Goal: Go to known website: Access a specific website the user already knows

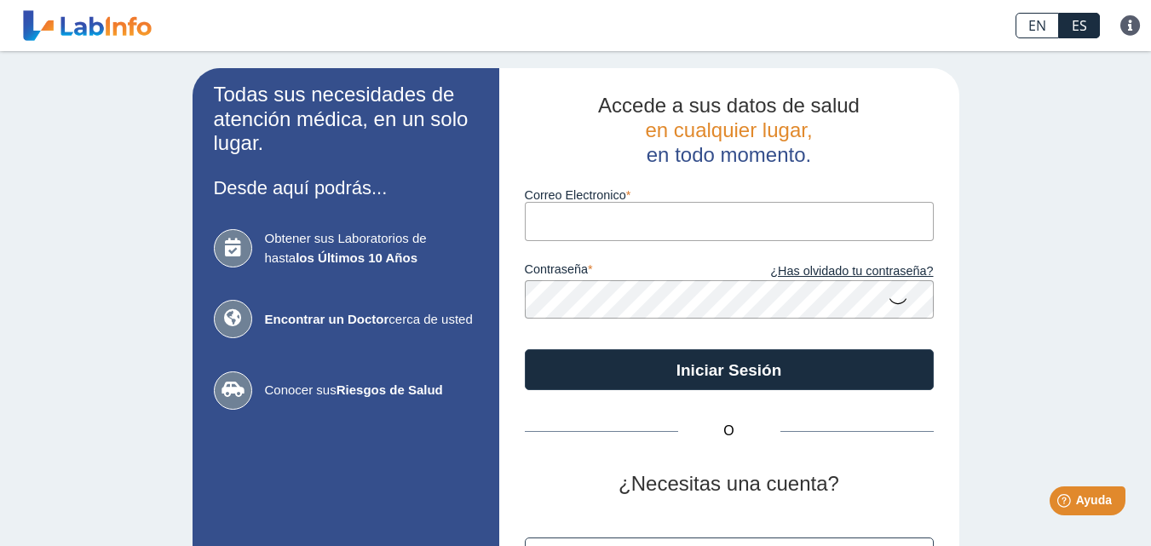
scroll to position [116, 0]
